Goal: Task Accomplishment & Management: Manage account settings

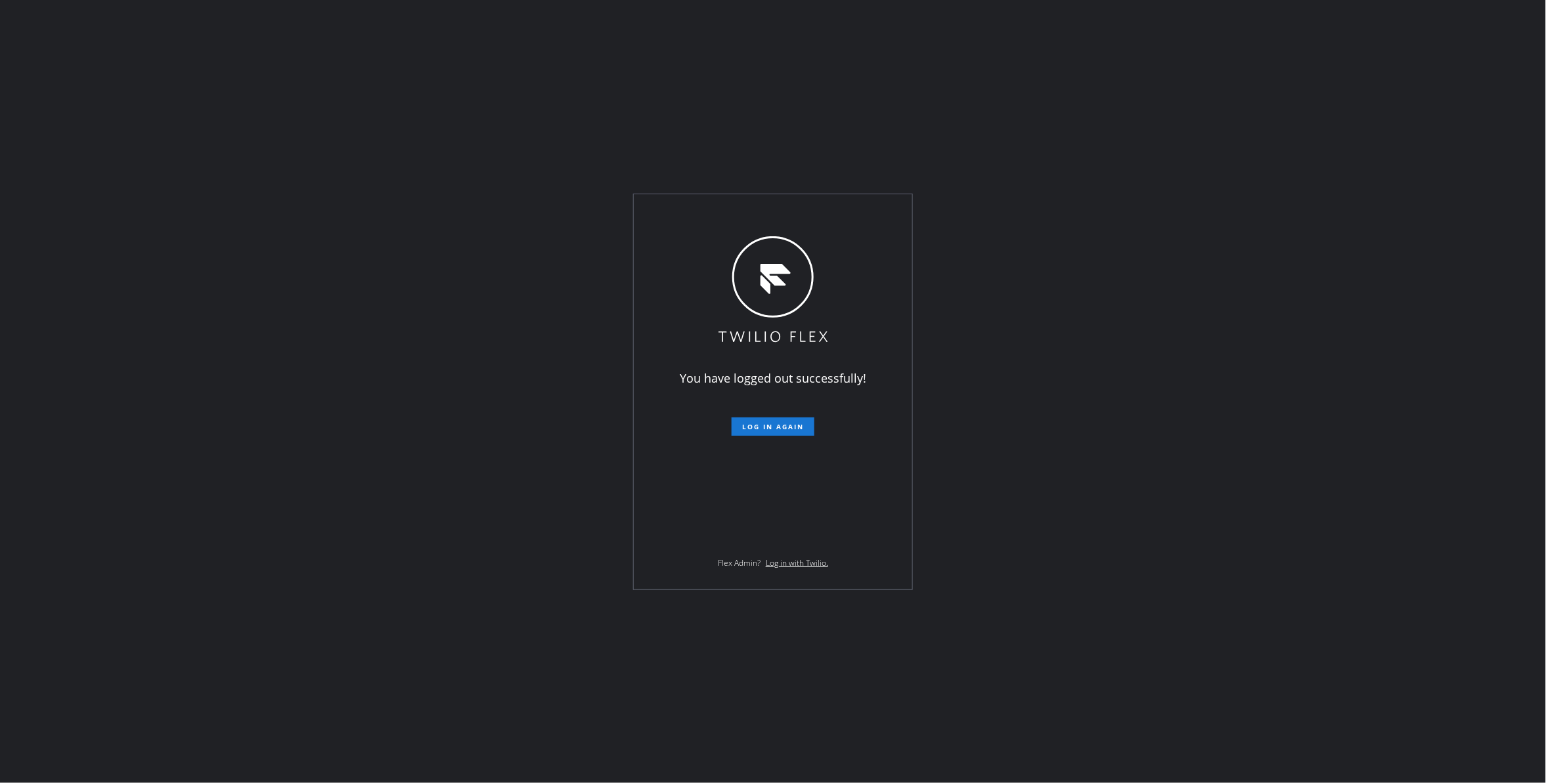
click at [197, 428] on div "You have logged out successfully! Log in again Flex Admin? Log in with Twilio." at bounding box center [773, 391] width 1546 height 783
click at [784, 427] on span "Log in again" at bounding box center [773, 426] width 62 height 9
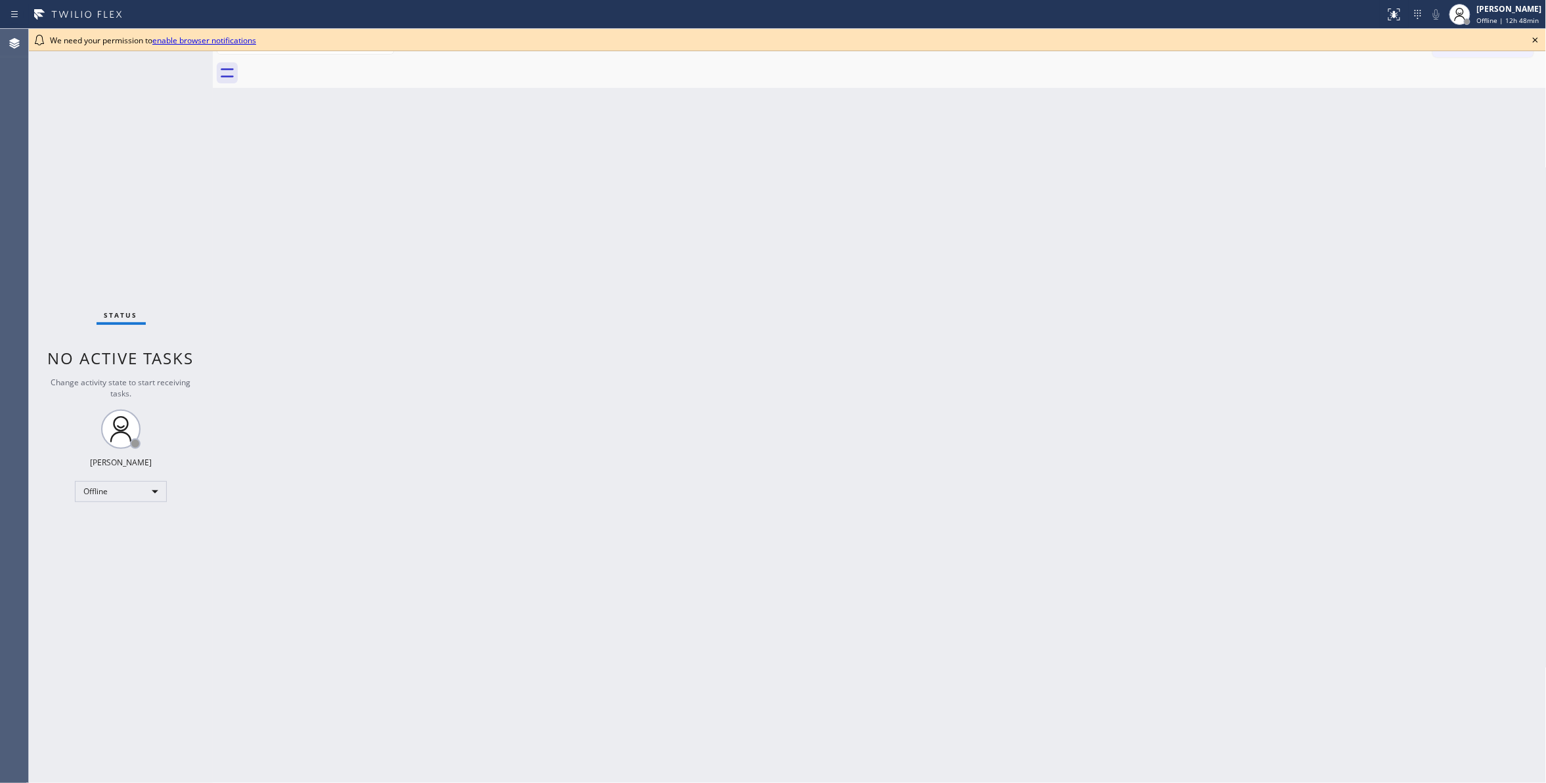
click at [1532, 41] on icon at bounding box center [1535, 40] width 16 height 16
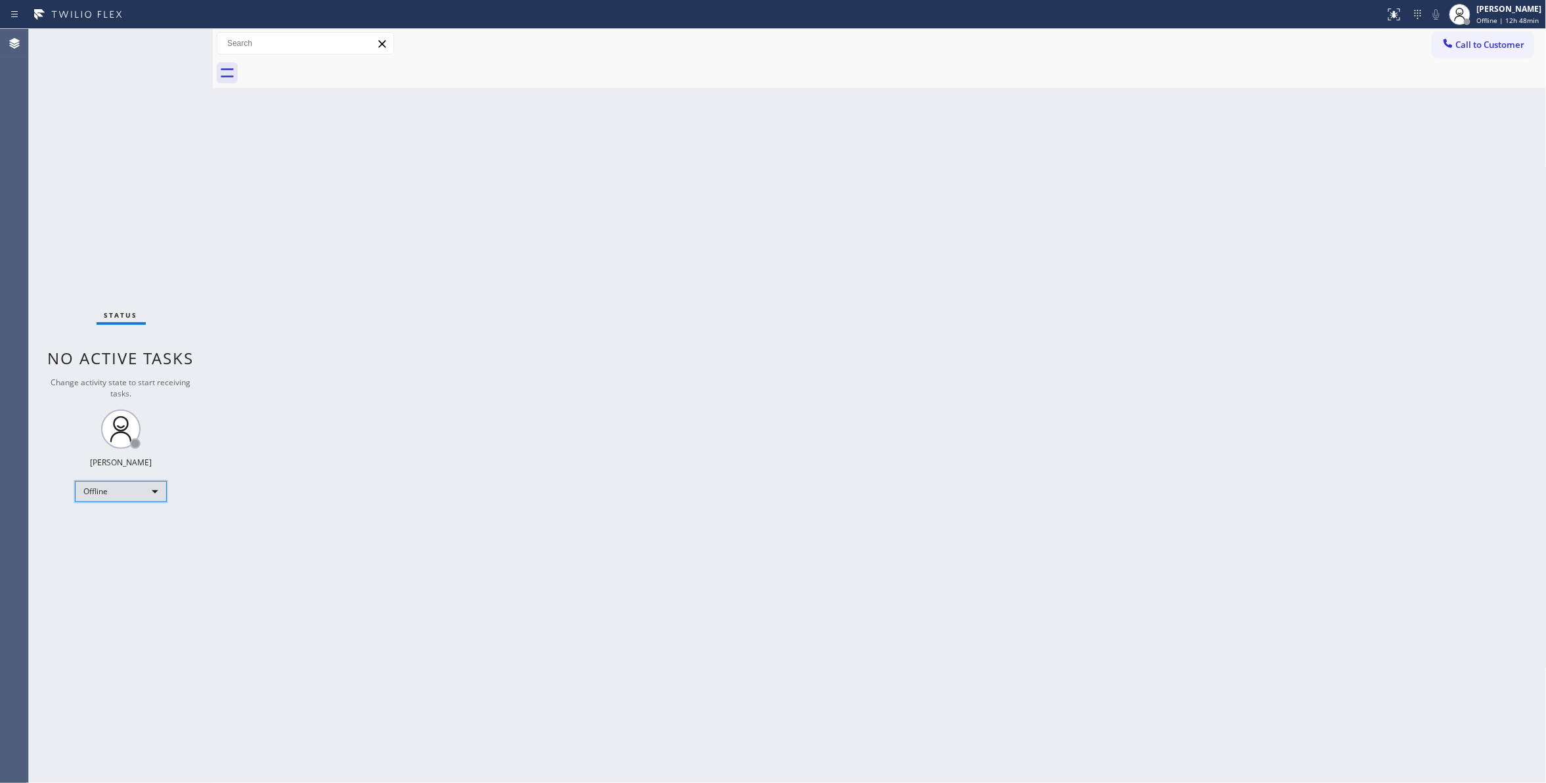
click at [102, 486] on div "Offline" at bounding box center [121, 491] width 92 height 21
click at [108, 542] on li "Unavailable" at bounding box center [120, 543] width 89 height 16
click at [716, 395] on div "Back to Dashboard Change Sender ID Customers Technicians Select a contact Outbo…" at bounding box center [879, 406] width 1333 height 754
click at [260, 555] on div "Back to Dashboard Change Sender ID Customers Technicians Select a contact Outbo…" at bounding box center [879, 406] width 1333 height 754
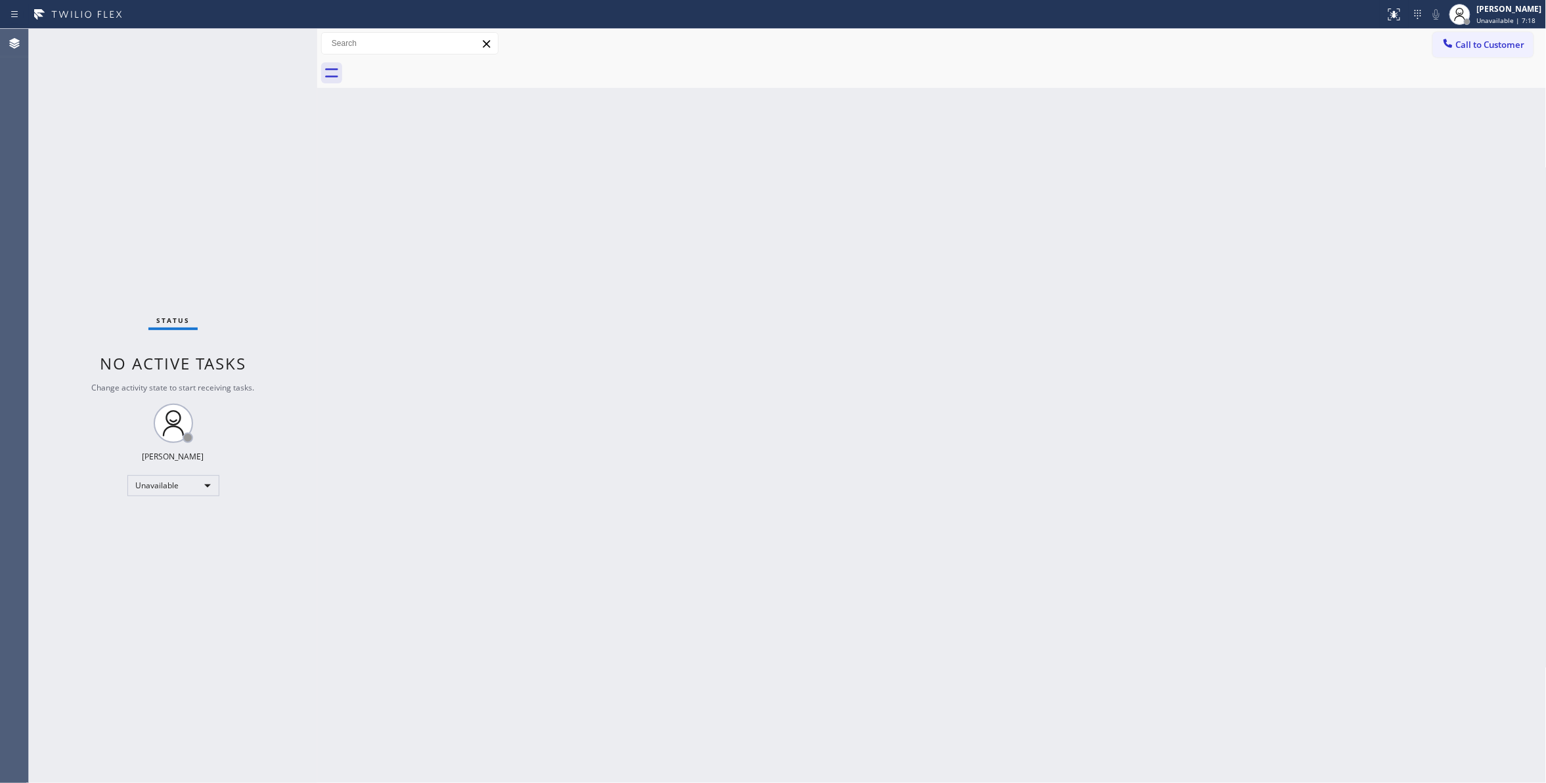
drag, startPoint x: 214, startPoint y: 88, endPoint x: 318, endPoint y: 118, distance: 108.7
click at [317, 118] on div at bounding box center [317, 406] width 0 height 754
